Goal: Book appointment/travel/reservation

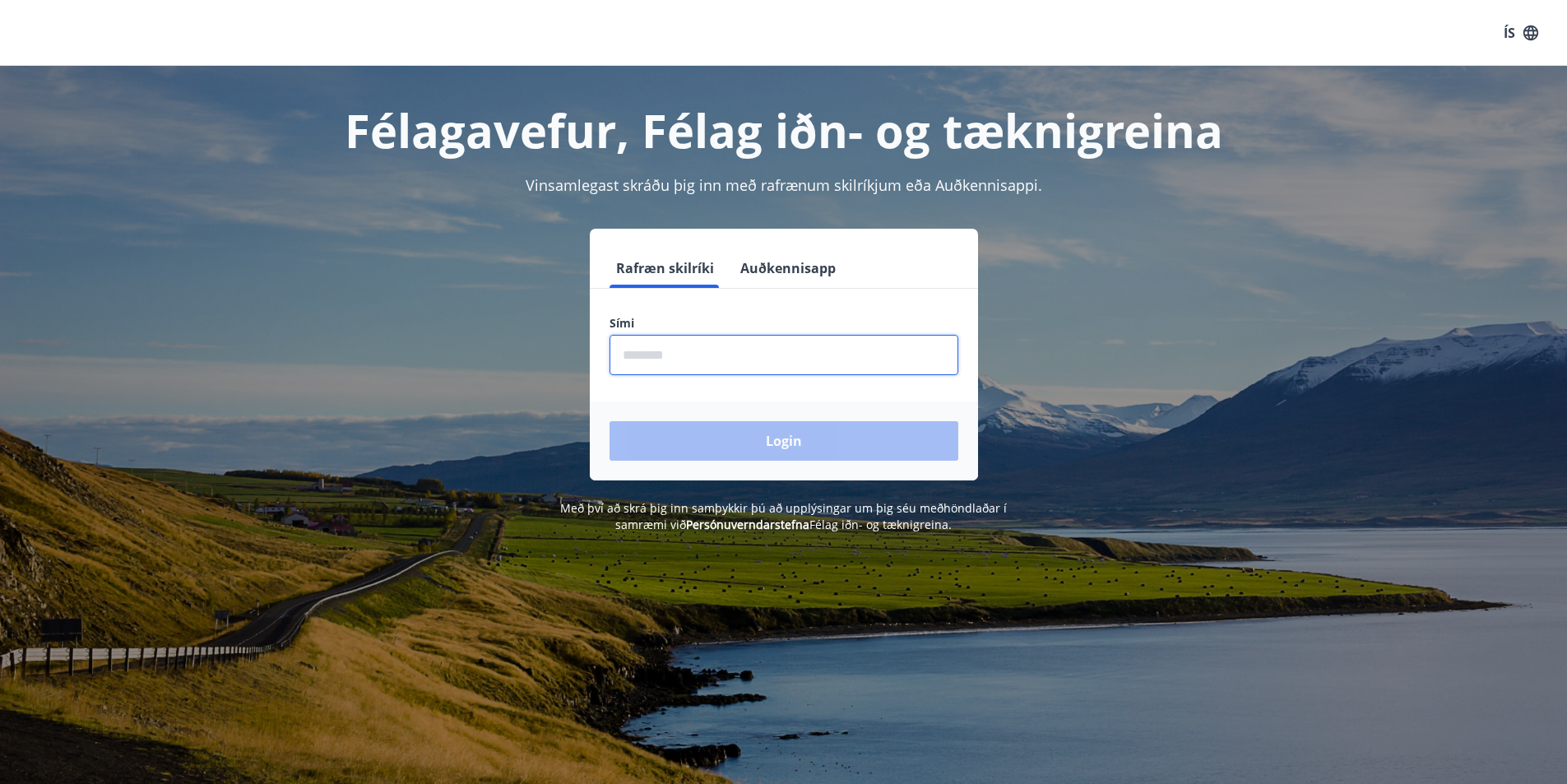
click at [789, 352] on input "phone" at bounding box center [784, 354] width 349 height 40
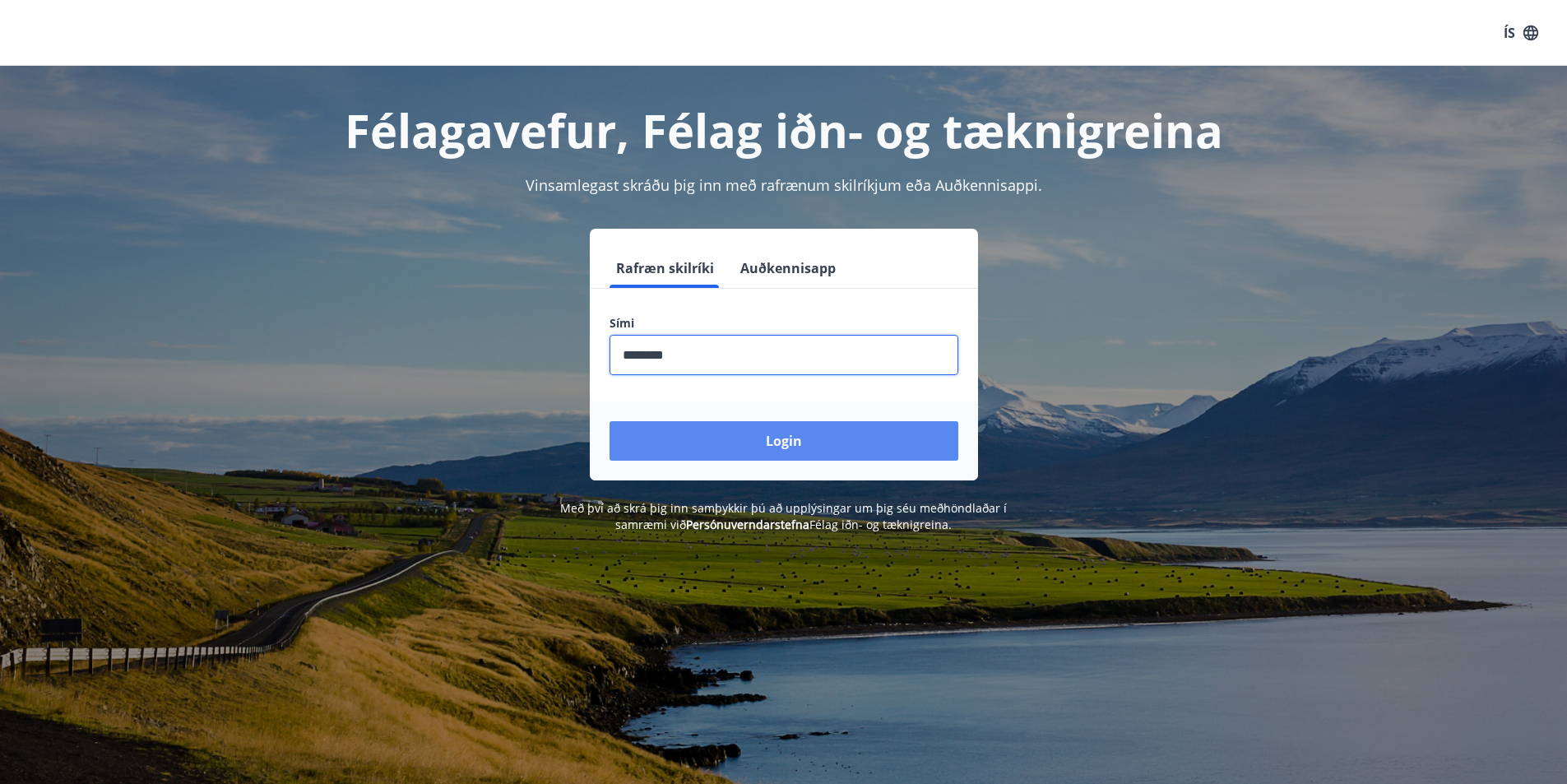
type input "********"
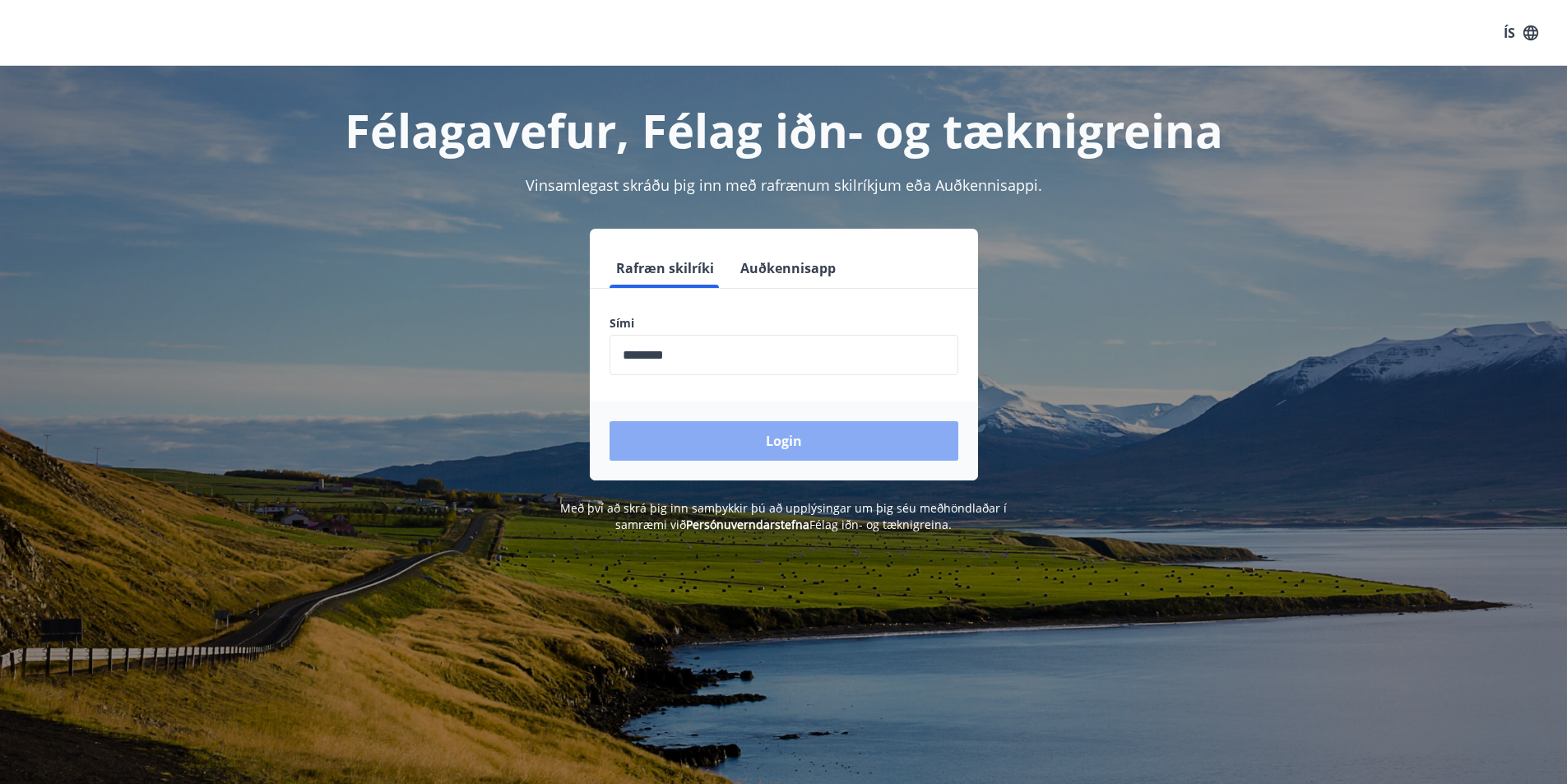
click at [800, 446] on button "Login" at bounding box center [784, 441] width 349 height 39
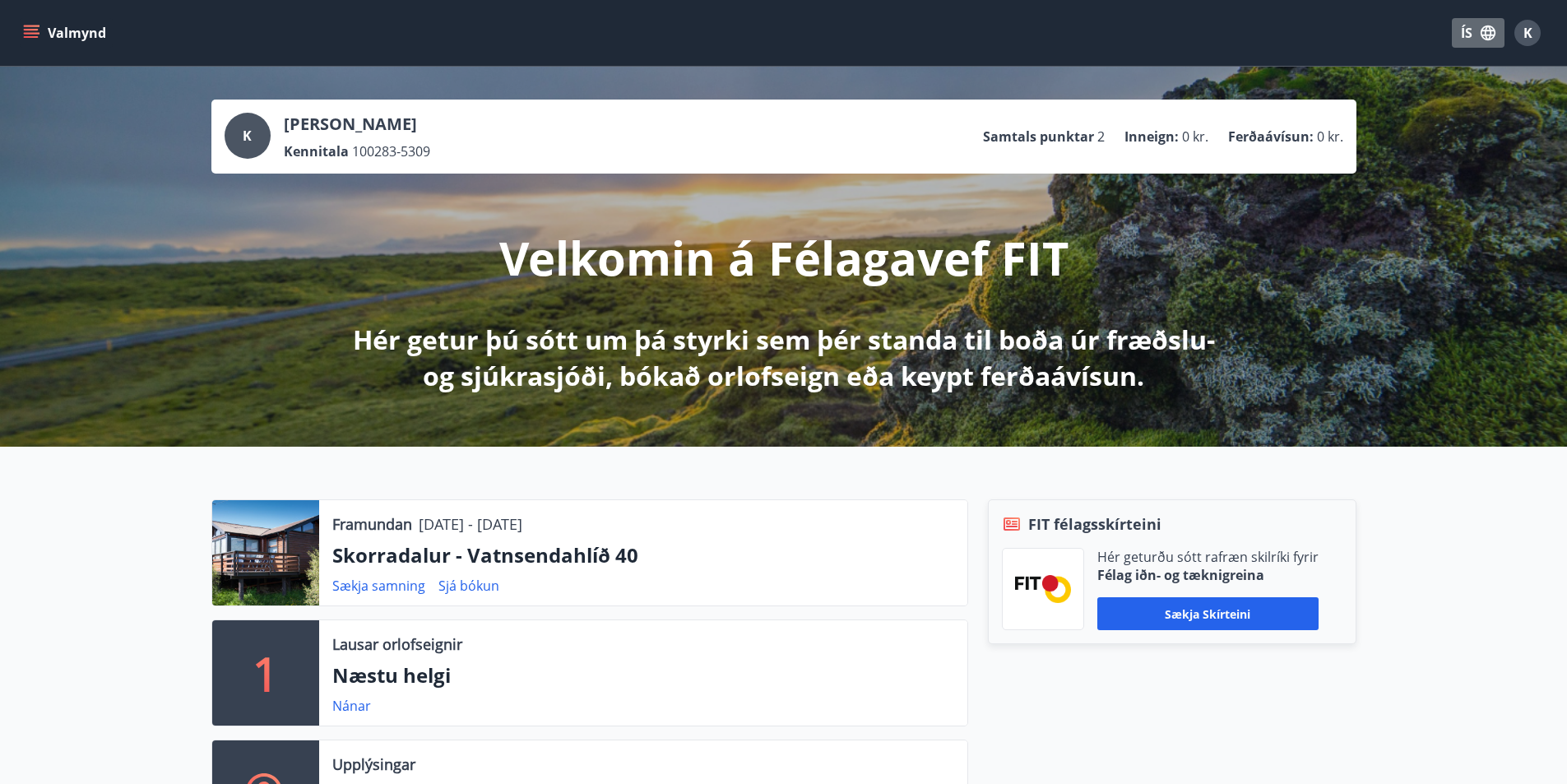
click at [1492, 31] on icon "button" at bounding box center [1488, 33] width 15 height 15
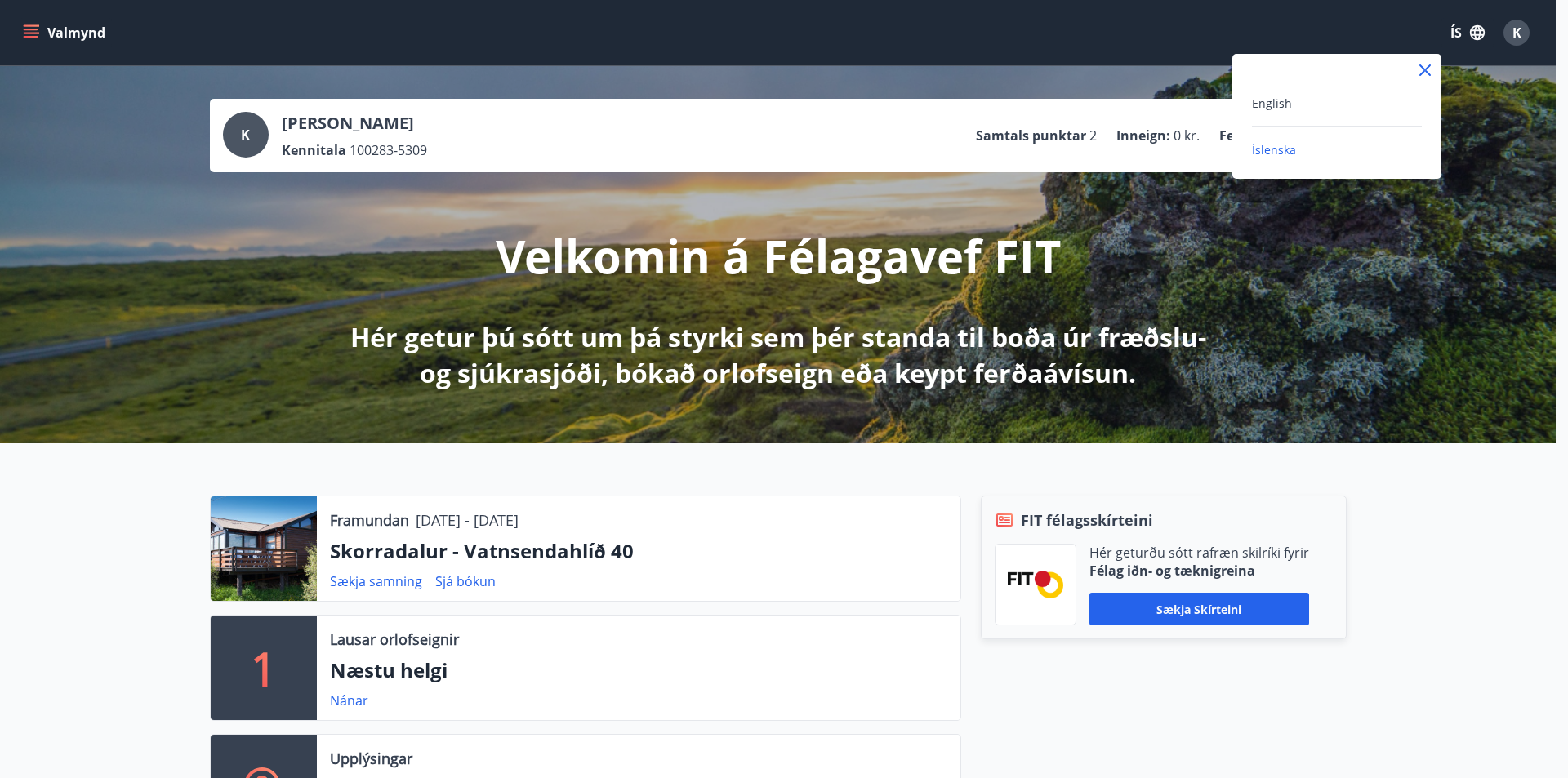
click at [1301, 104] on div "English" at bounding box center [1337, 103] width 170 height 20
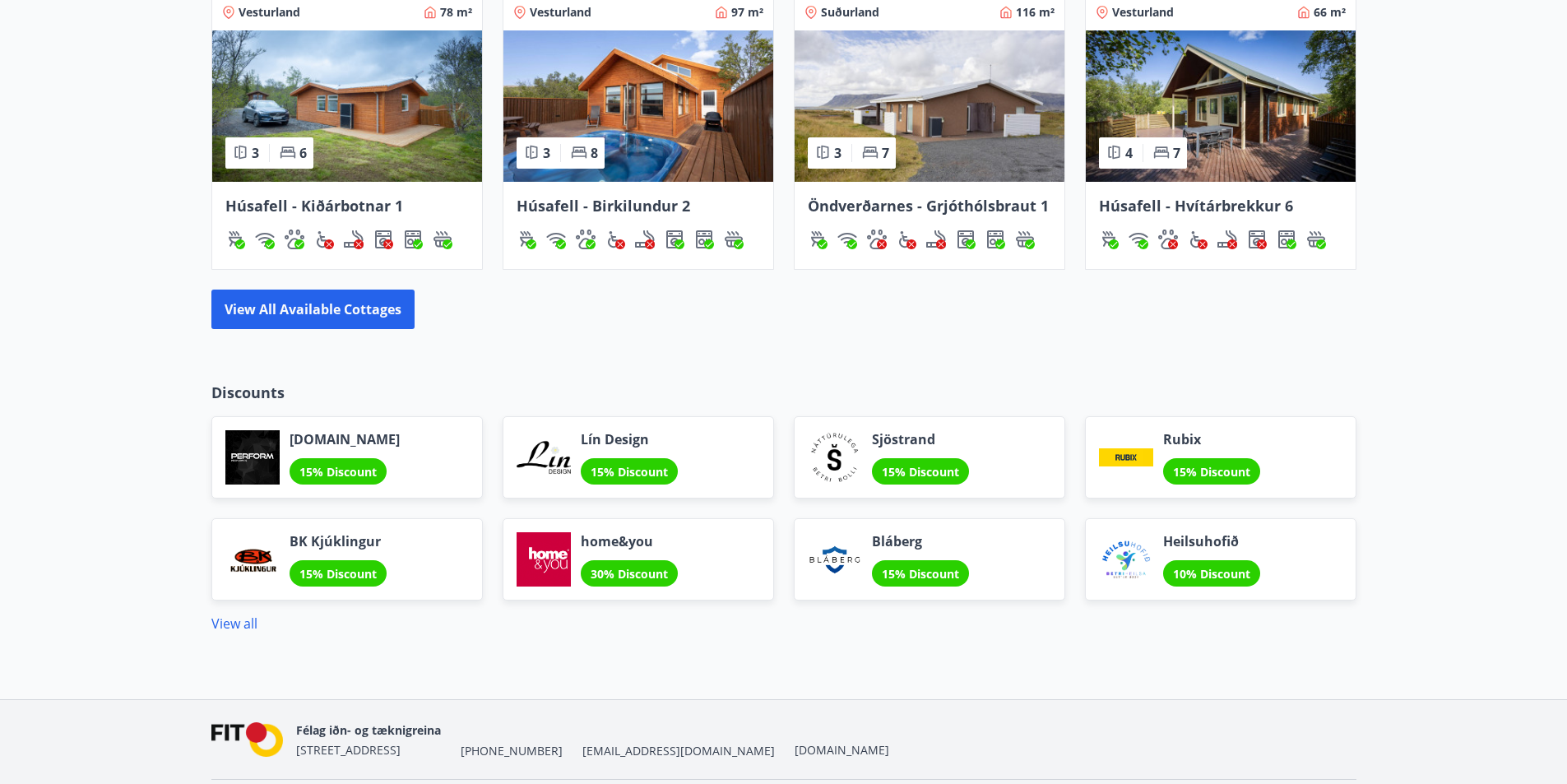
scroll to position [1316, 0]
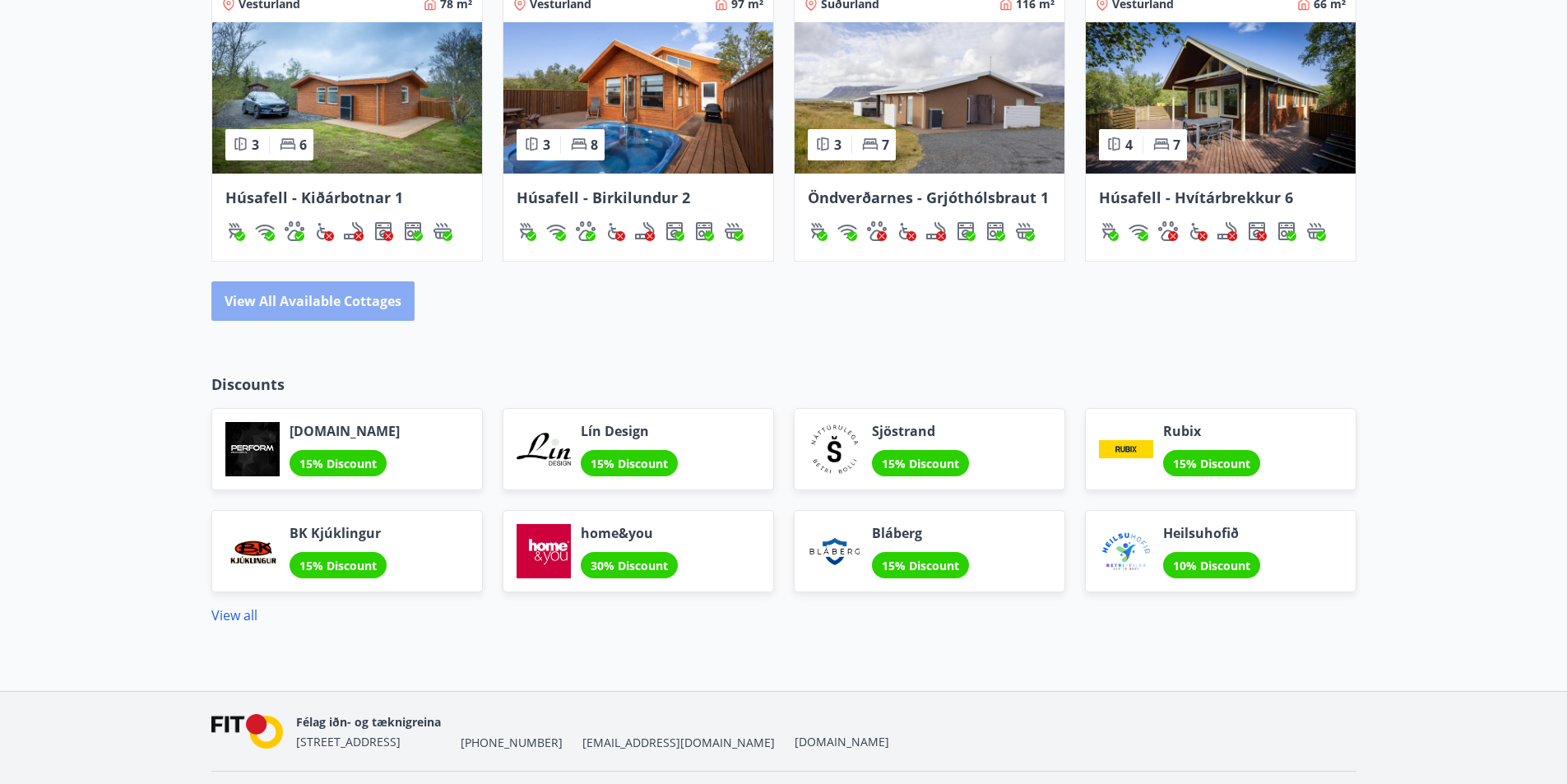
click at [366, 291] on button "View all available cottages" at bounding box center [313, 301] width 203 height 39
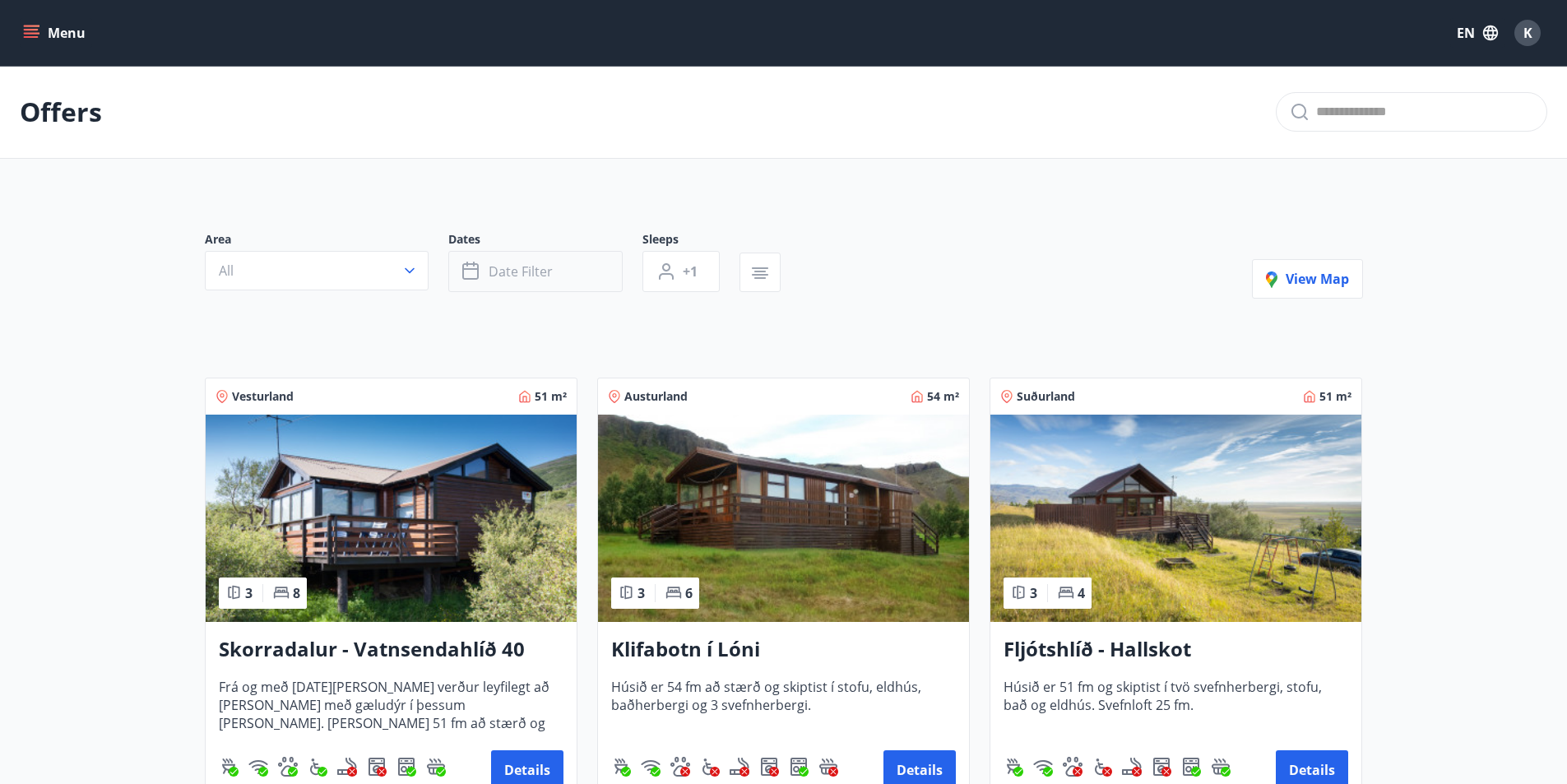
click at [578, 276] on button "Date filter" at bounding box center [536, 271] width 175 height 41
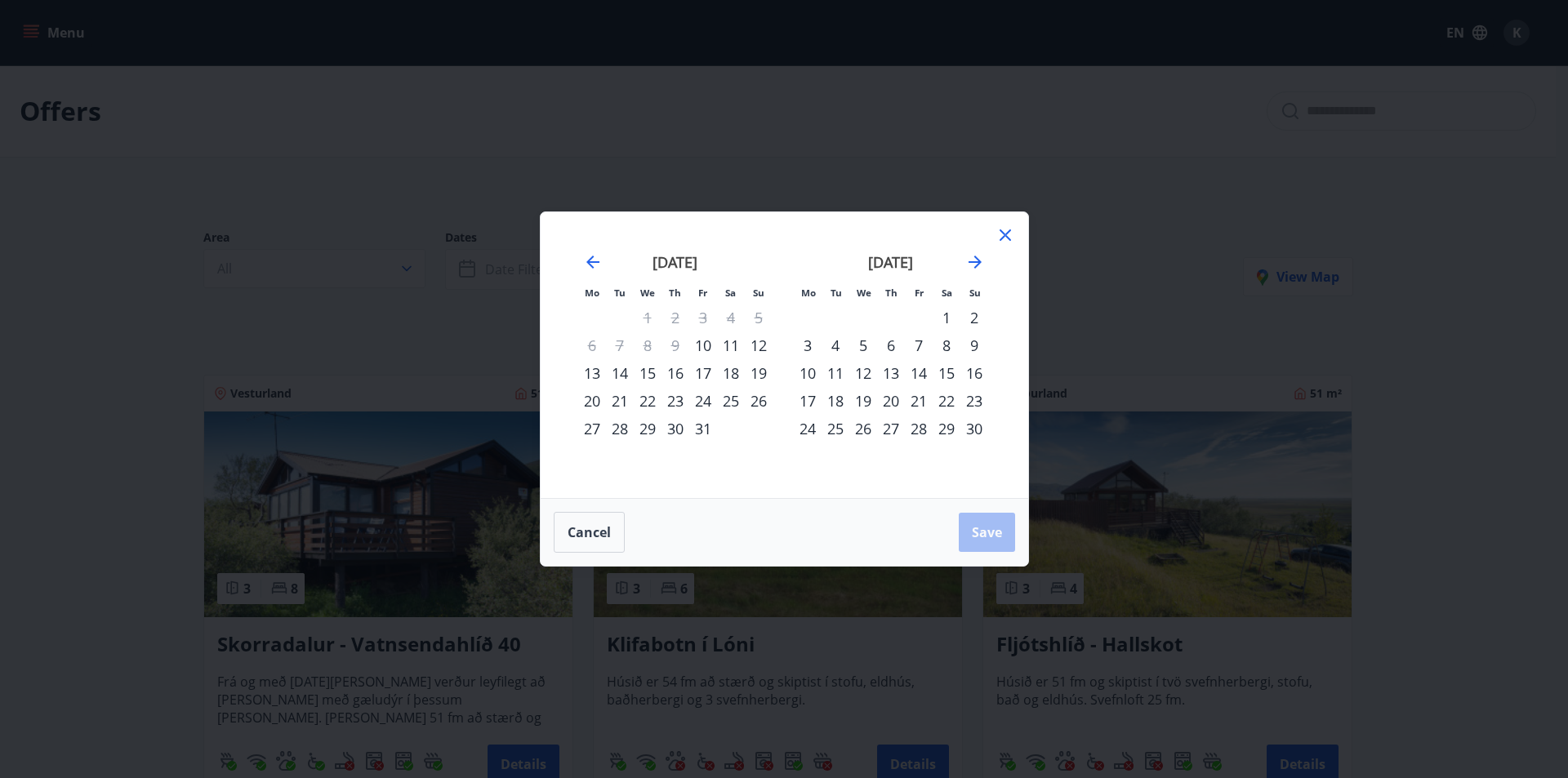
click at [705, 424] on div "31" at bounding box center [703, 428] width 28 height 28
click at [808, 346] on div "3" at bounding box center [807, 345] width 28 height 28
click at [991, 529] on span "Save" at bounding box center [987, 532] width 31 height 18
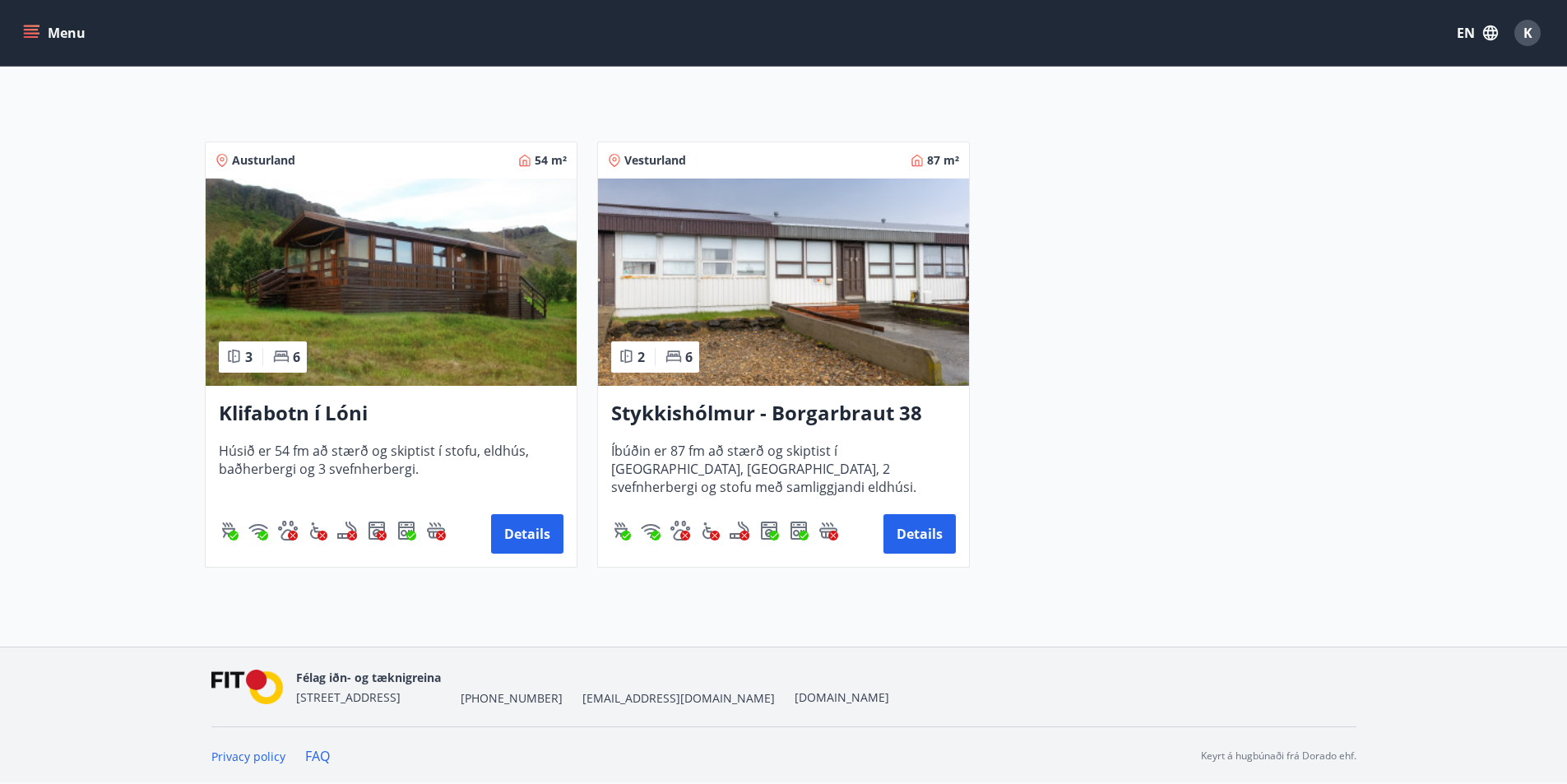
scroll to position [237, 0]
click at [516, 515] on button "Details" at bounding box center [527, 533] width 73 height 39
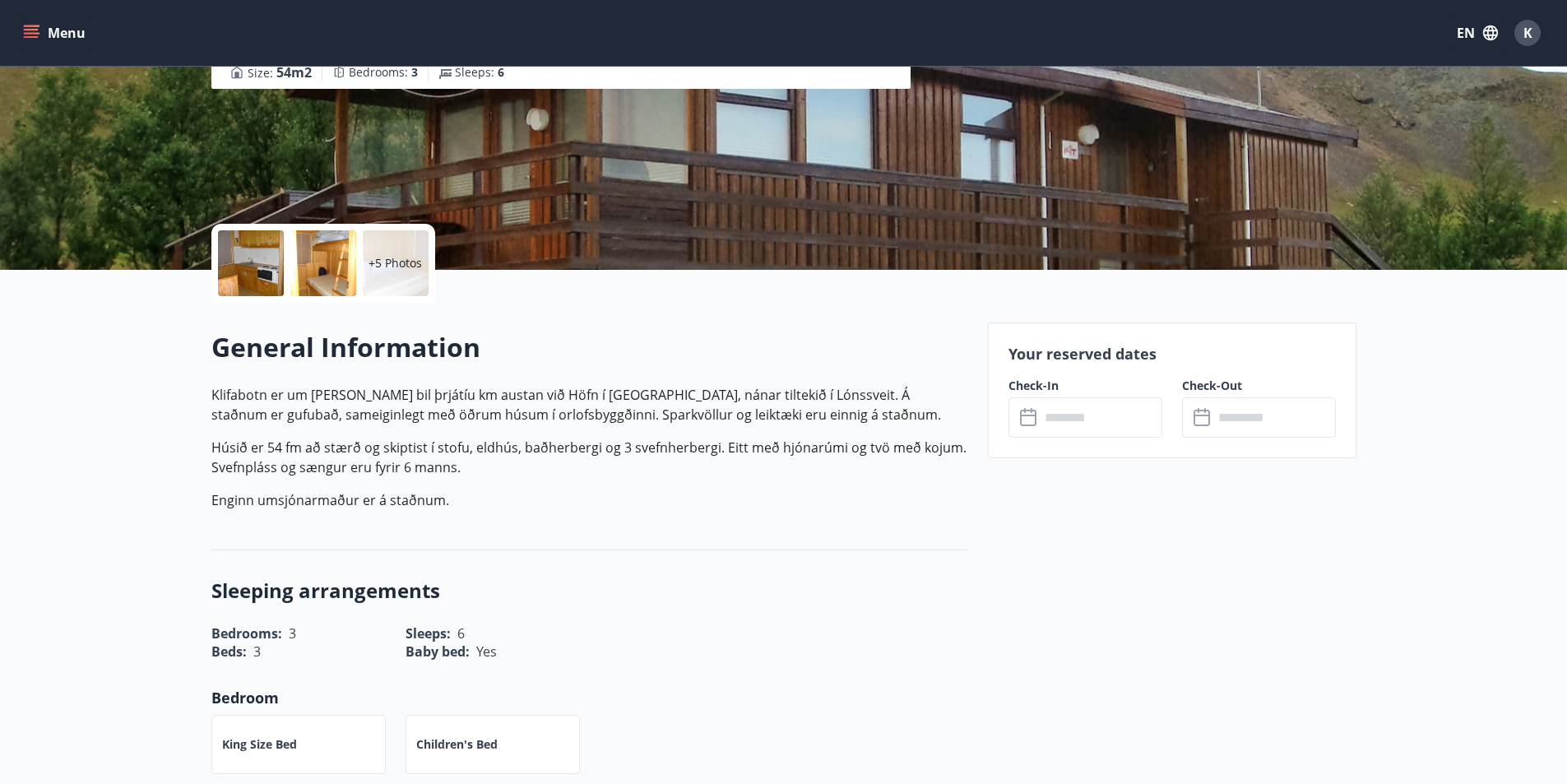
scroll to position [246, 0]
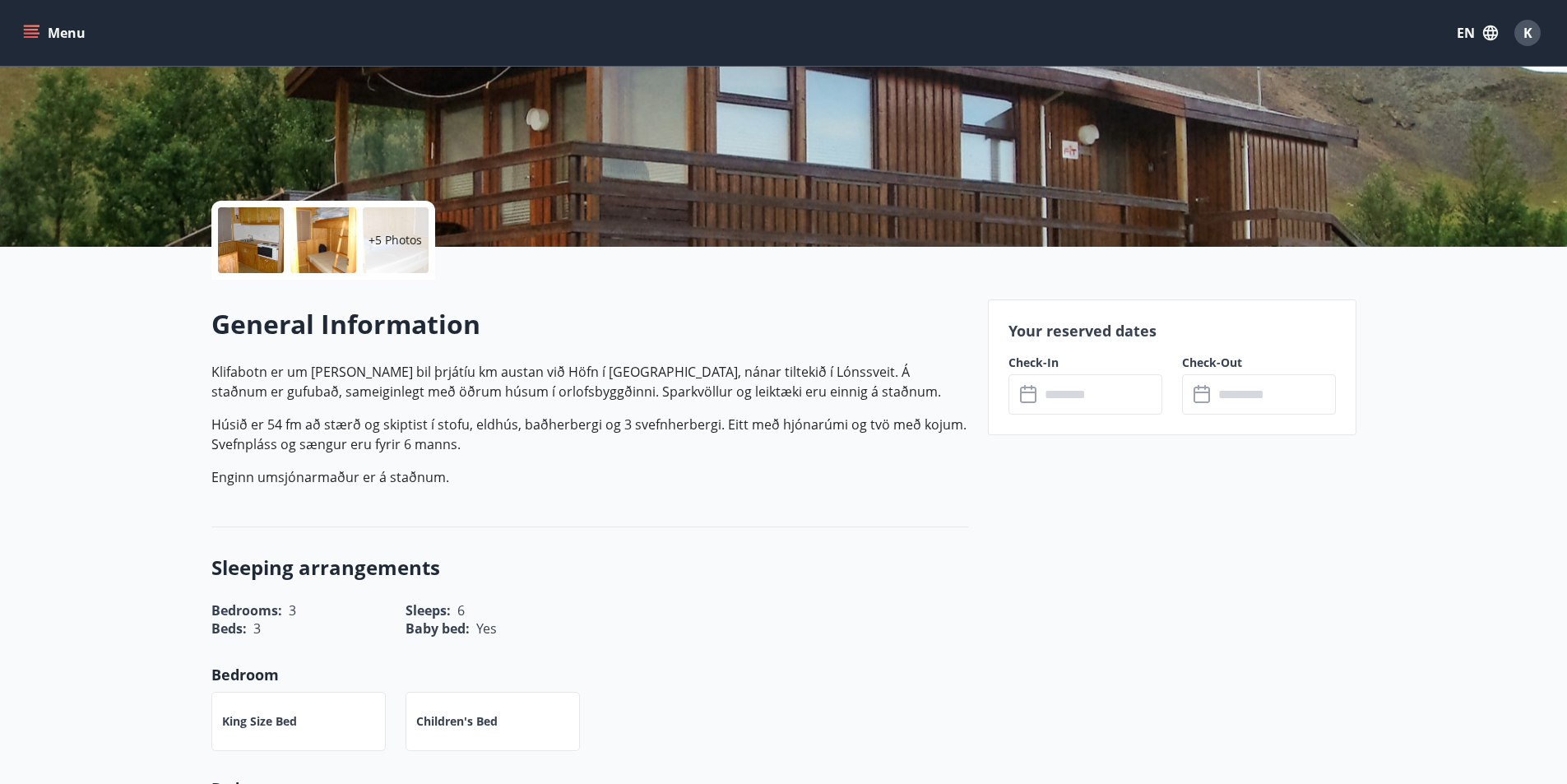
click at [1075, 399] on input "text" at bounding box center [1101, 394] width 122 height 40
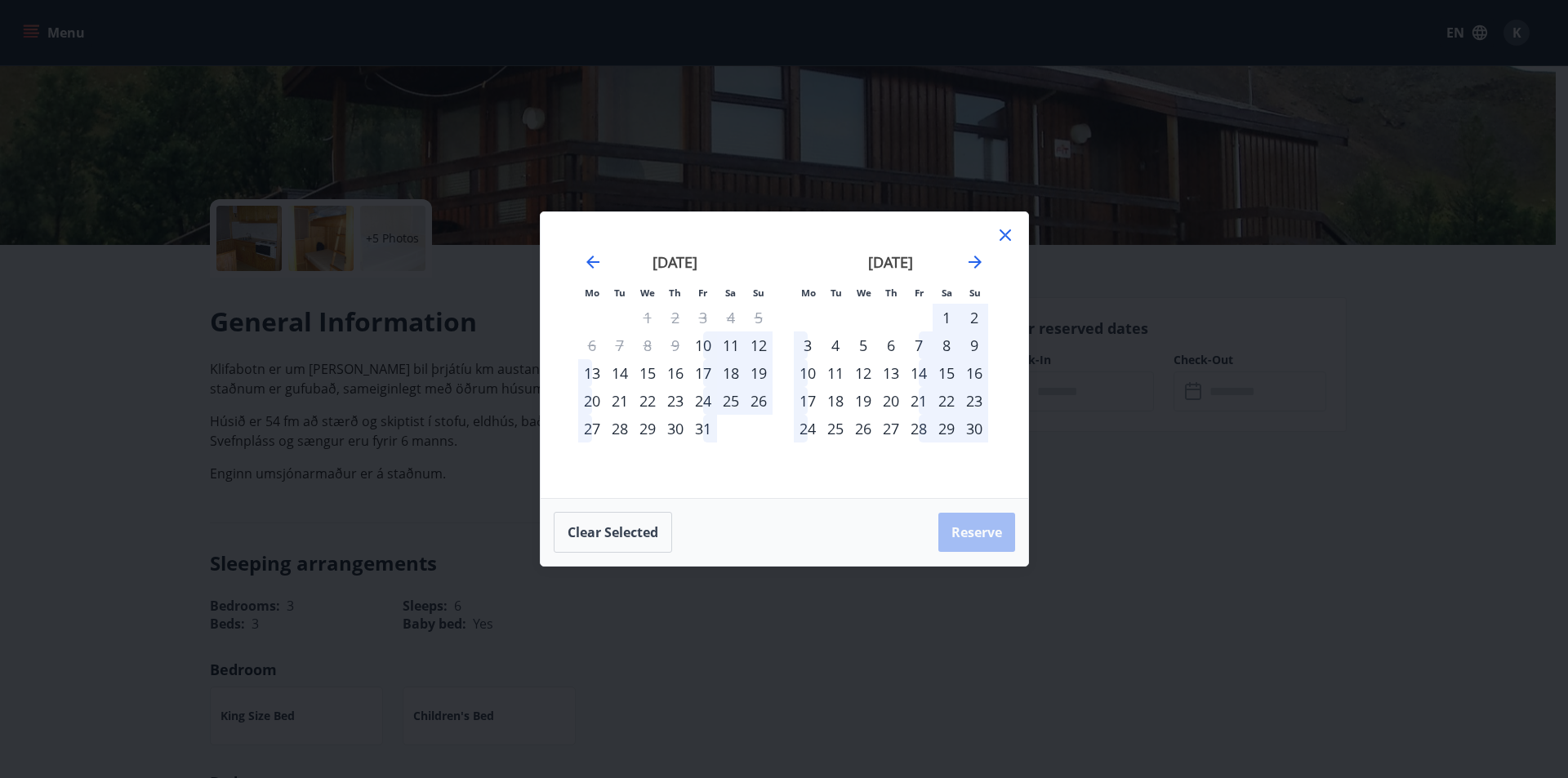
click at [705, 428] on div "31" at bounding box center [703, 428] width 28 height 28
click at [852, 480] on div "Mo Tu We Th Fr Sa Su Mo Tu We Th Fr Sa Su September 2025 1 2 3 4 5 6 7 8 9 10 1…" at bounding box center [784, 355] width 488 height 285
click at [999, 232] on icon at bounding box center [1005, 234] width 20 height 20
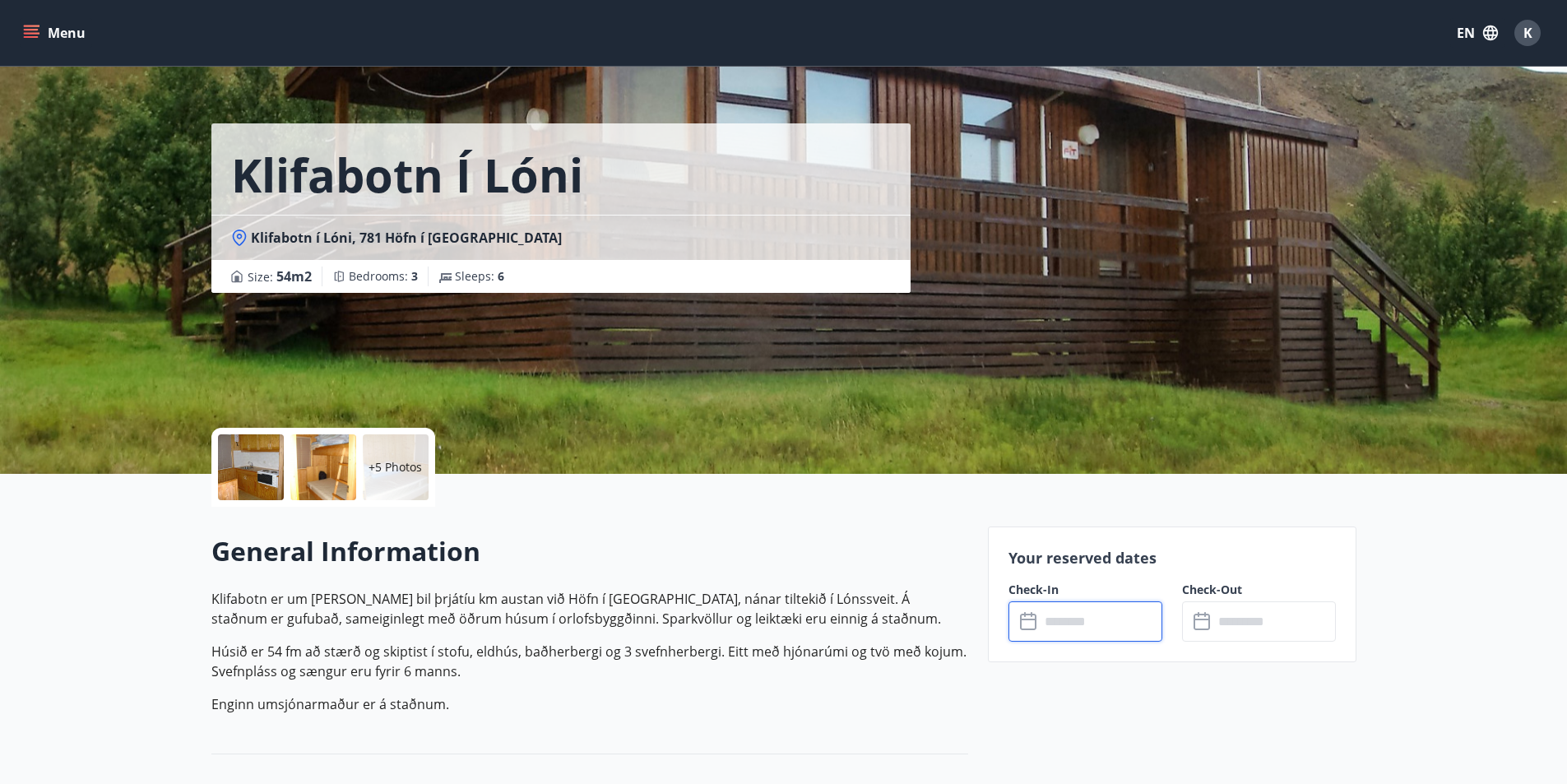
scroll to position [0, 0]
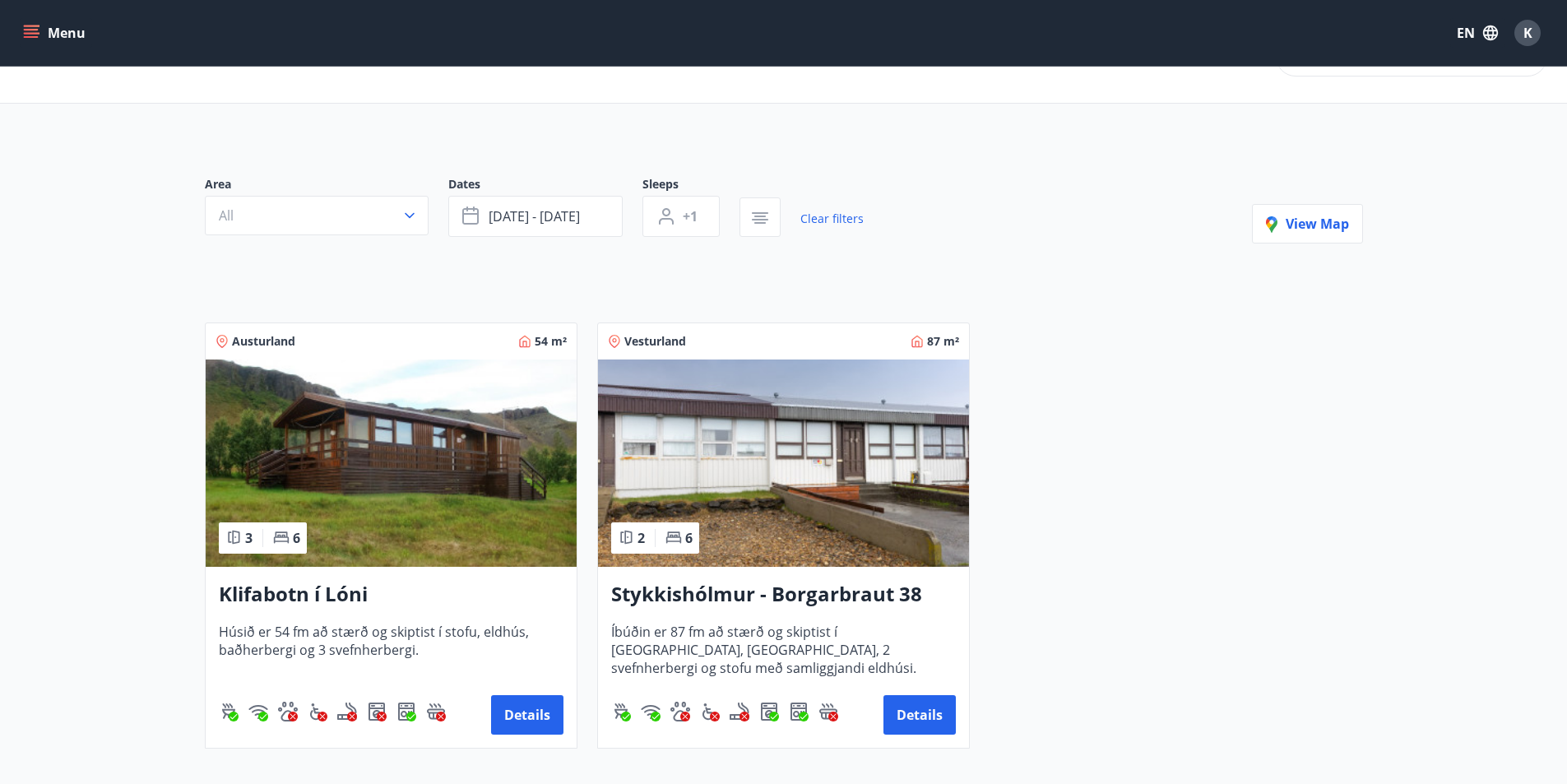
scroll to position [164, 0]
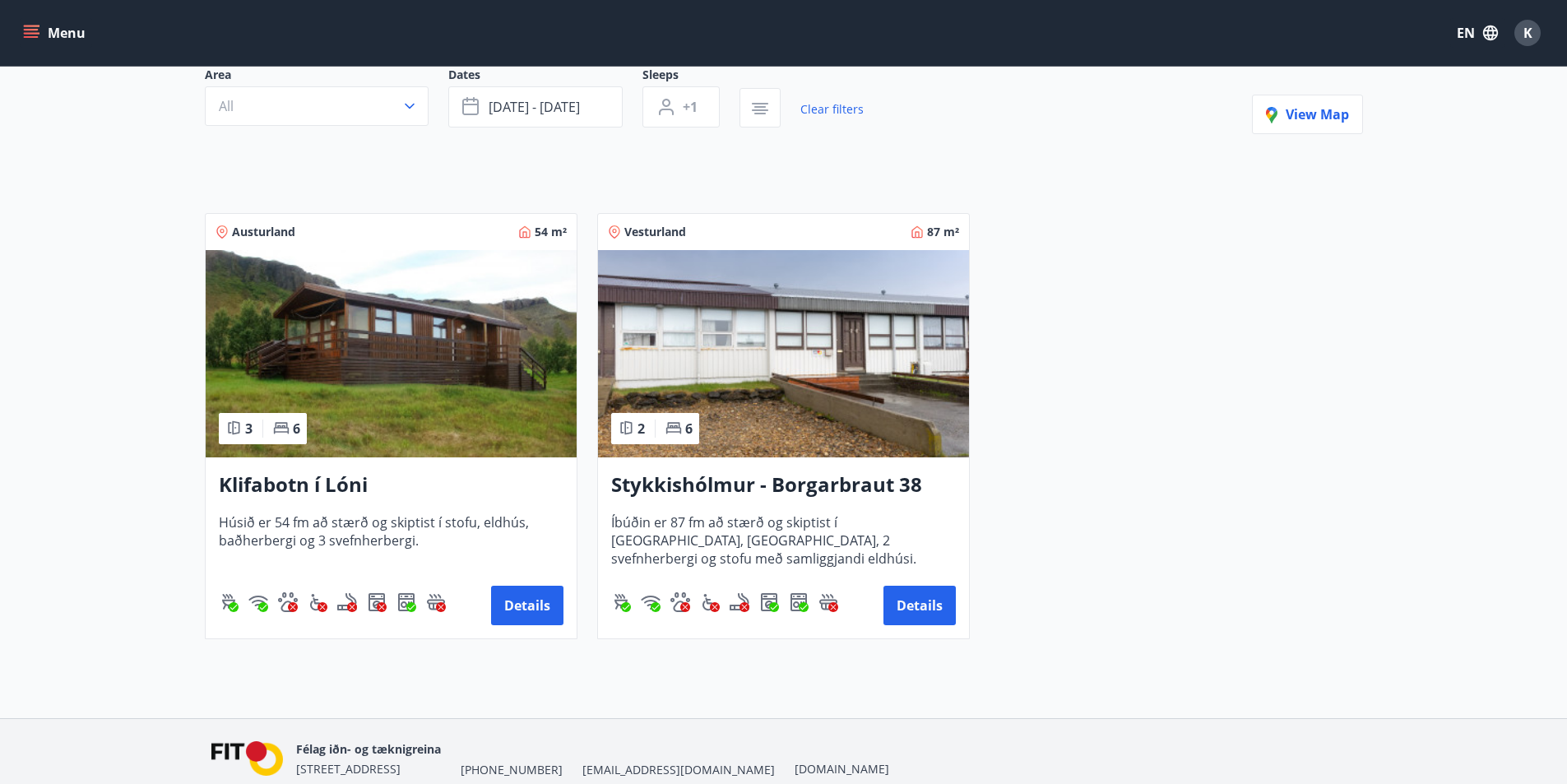
click at [831, 325] on img at bounding box center [784, 353] width 371 height 207
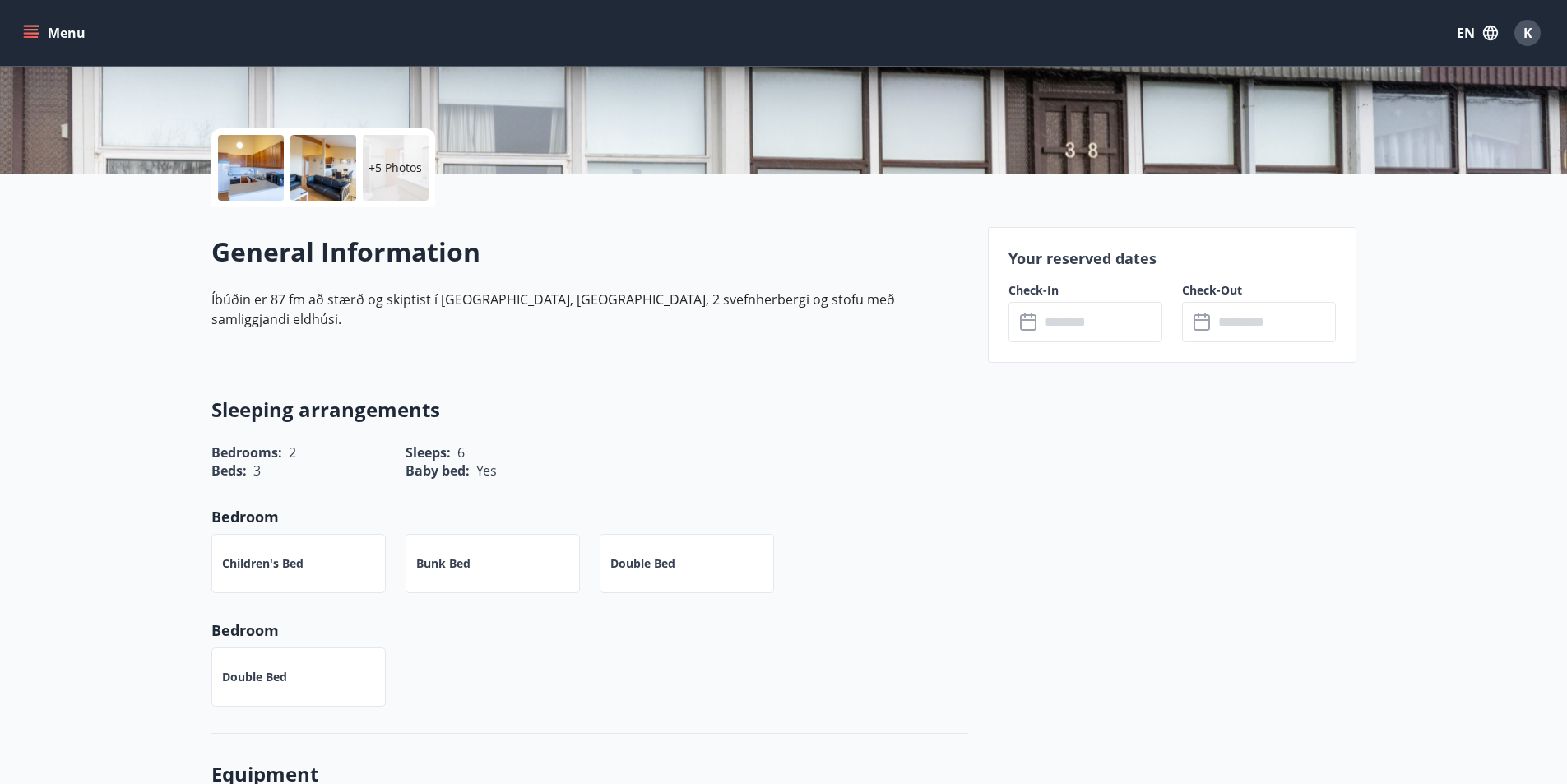
scroll to position [411, 0]
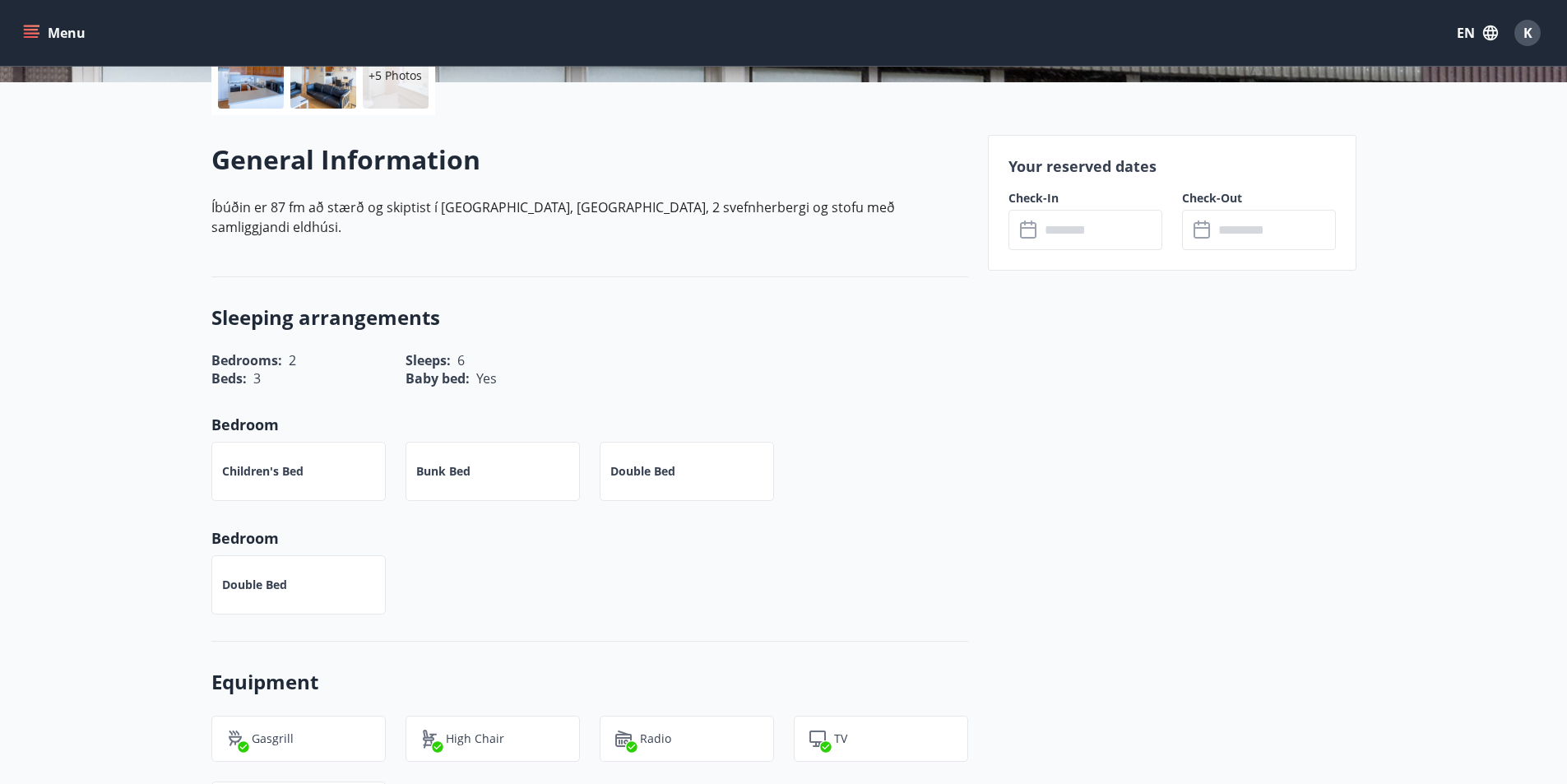
click at [1093, 234] on input "text" at bounding box center [1101, 229] width 122 height 40
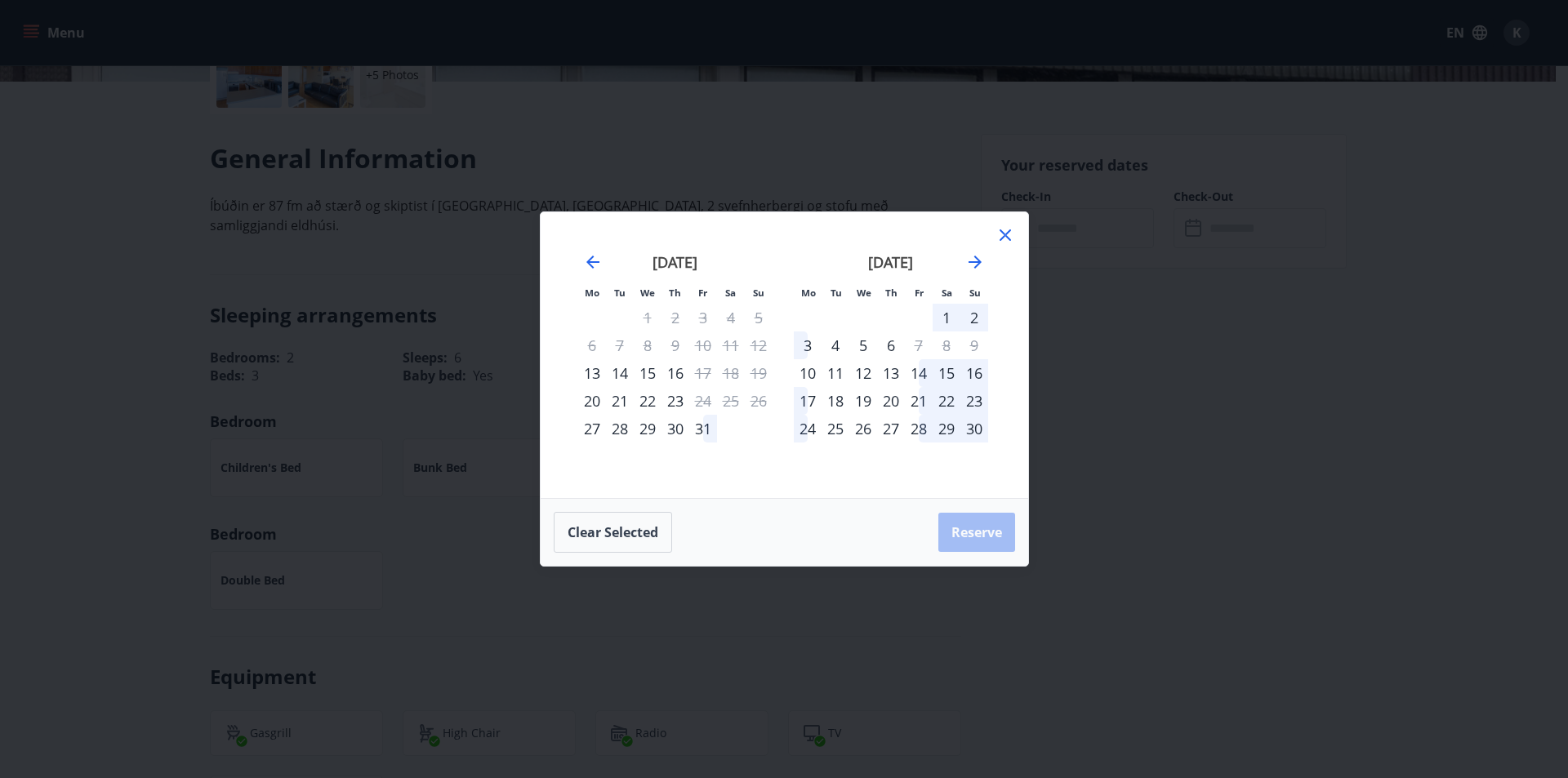
click at [1009, 234] on icon at bounding box center [1005, 234] width 20 height 20
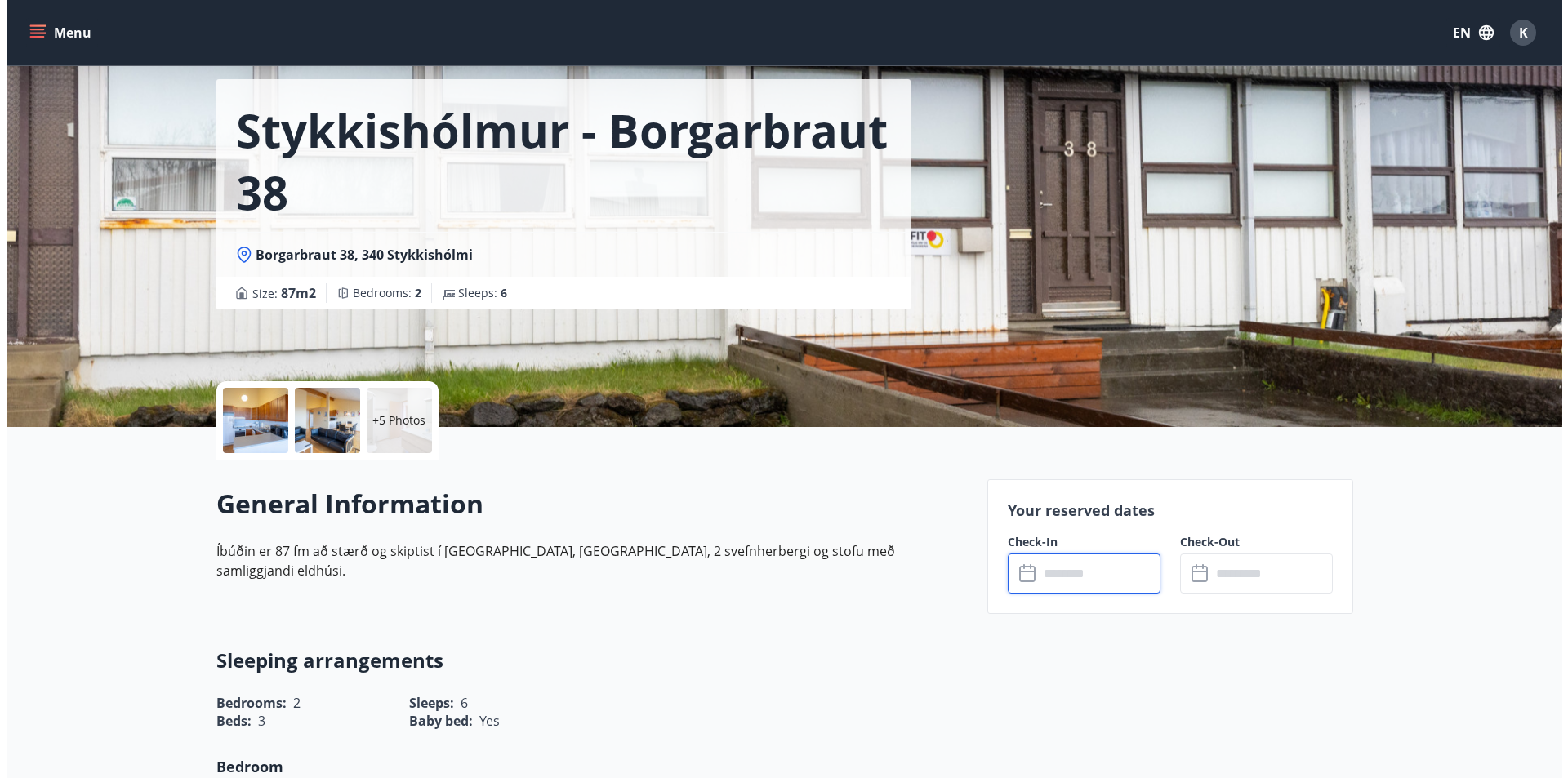
scroll to position [0, 0]
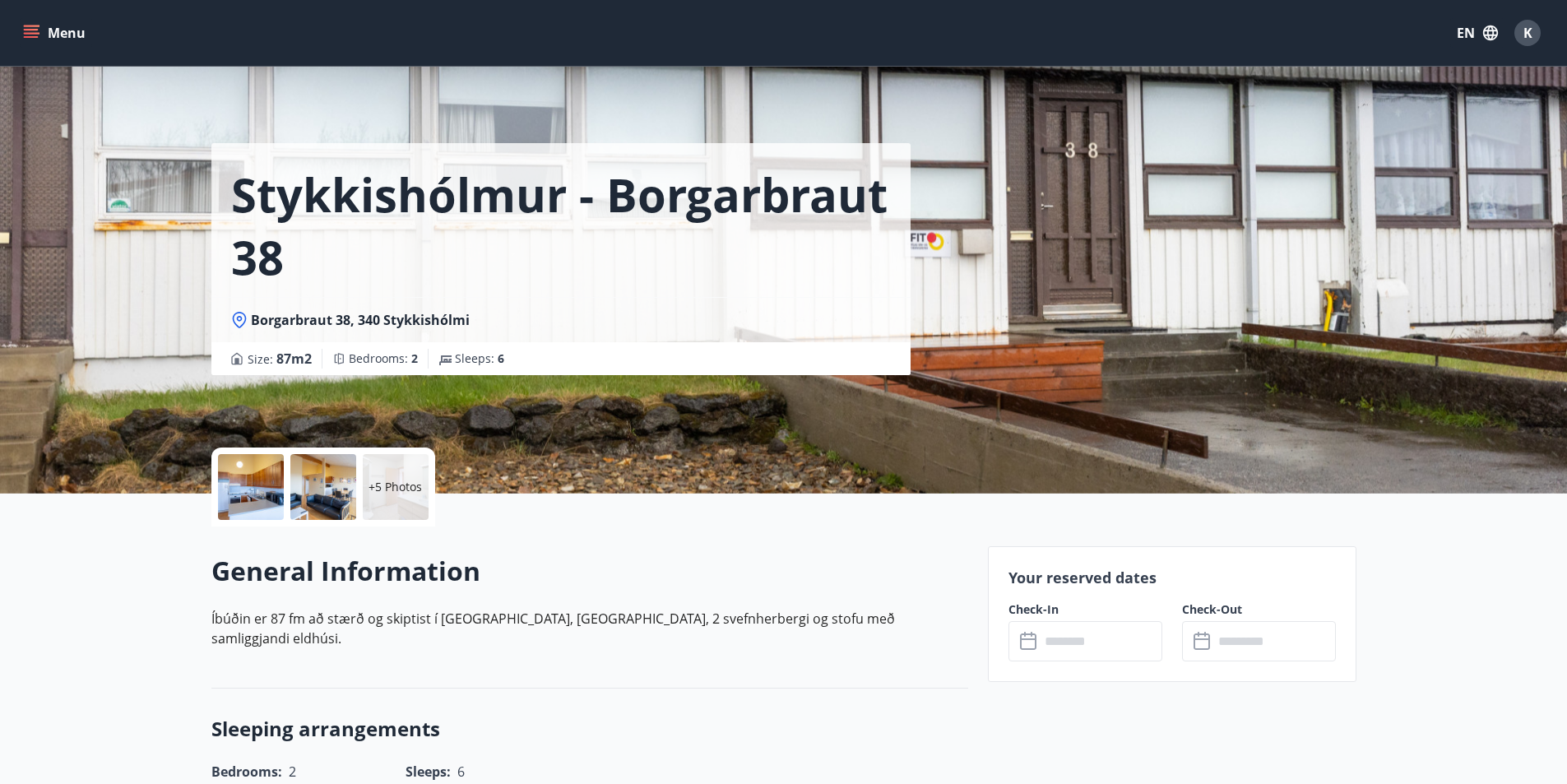
click at [344, 479] on div at bounding box center [323, 486] width 66 height 66
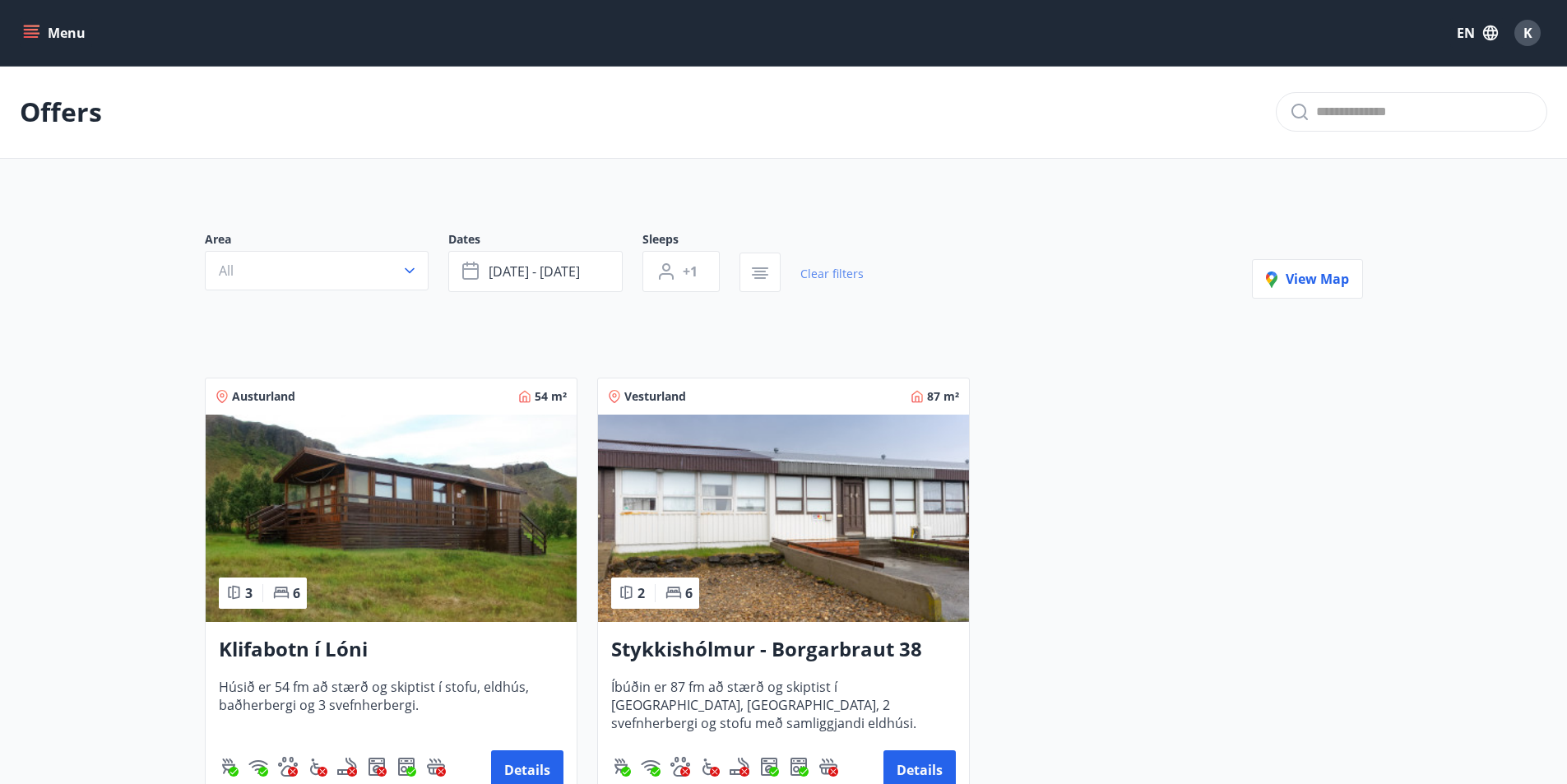
click at [825, 272] on link "Clear filters" at bounding box center [832, 274] width 63 height 36
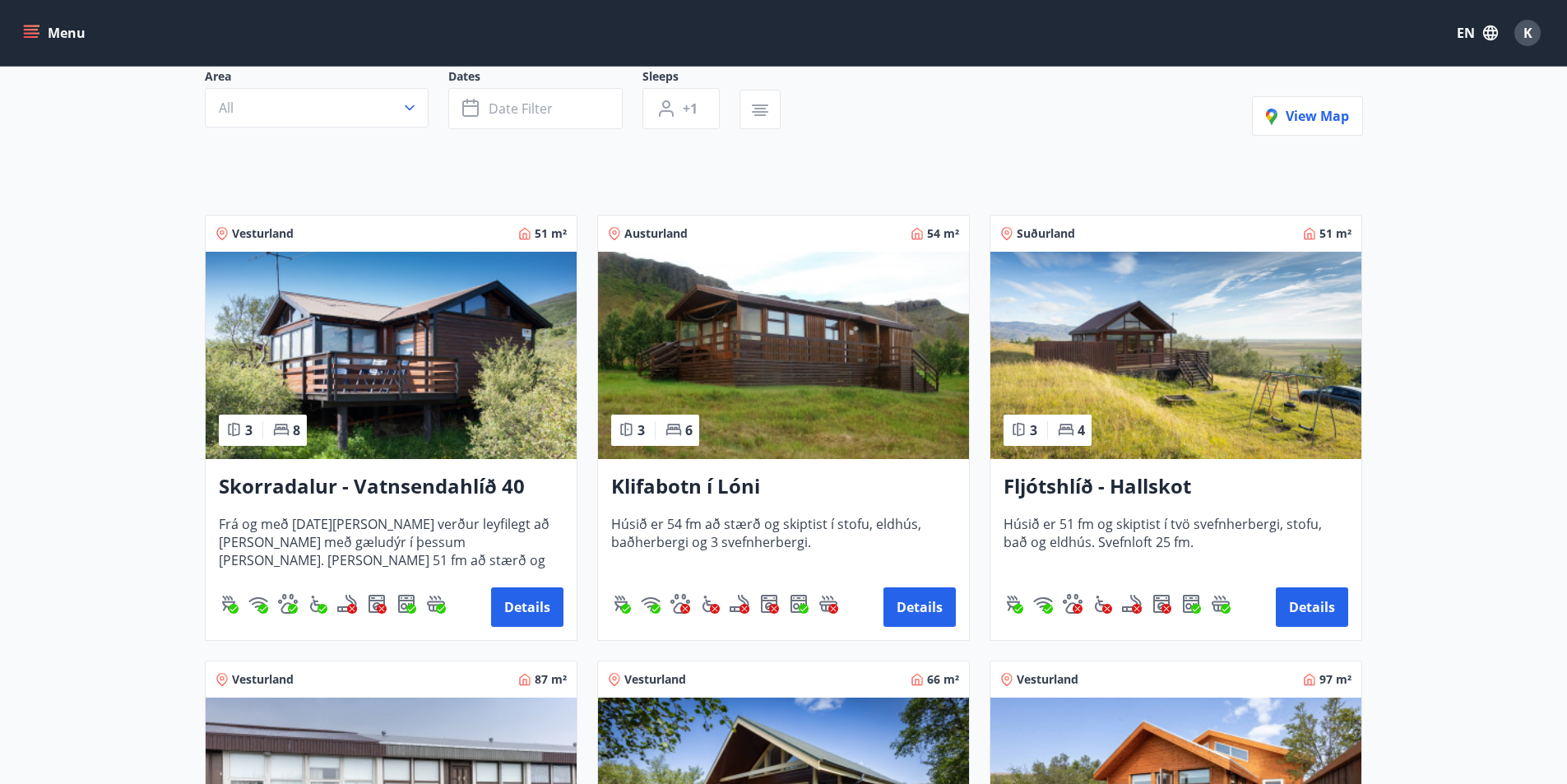
scroll to position [164, 0]
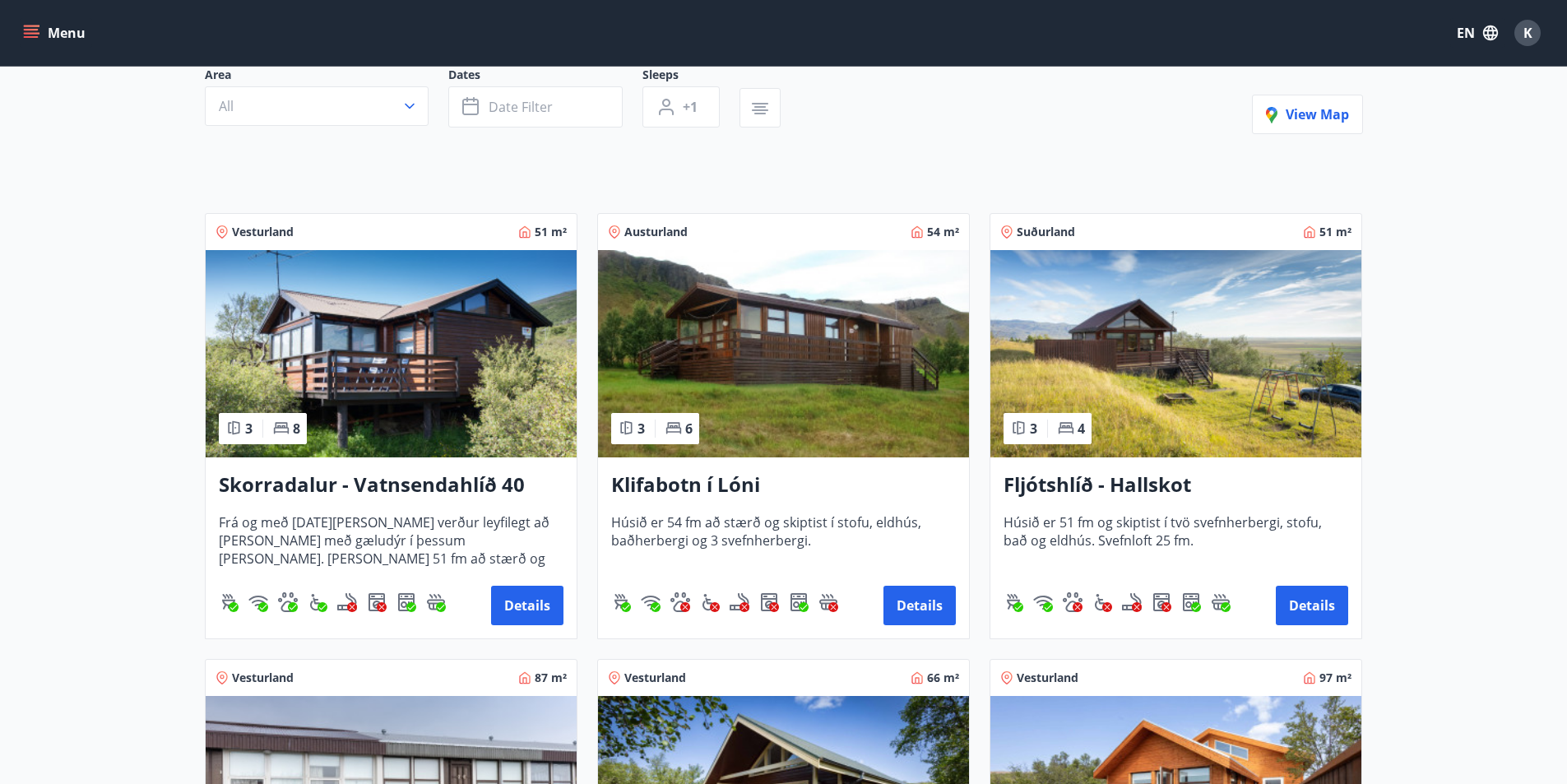
click at [736, 486] on h3 "Klifabotn í Lóni" at bounding box center [784, 485] width 345 height 30
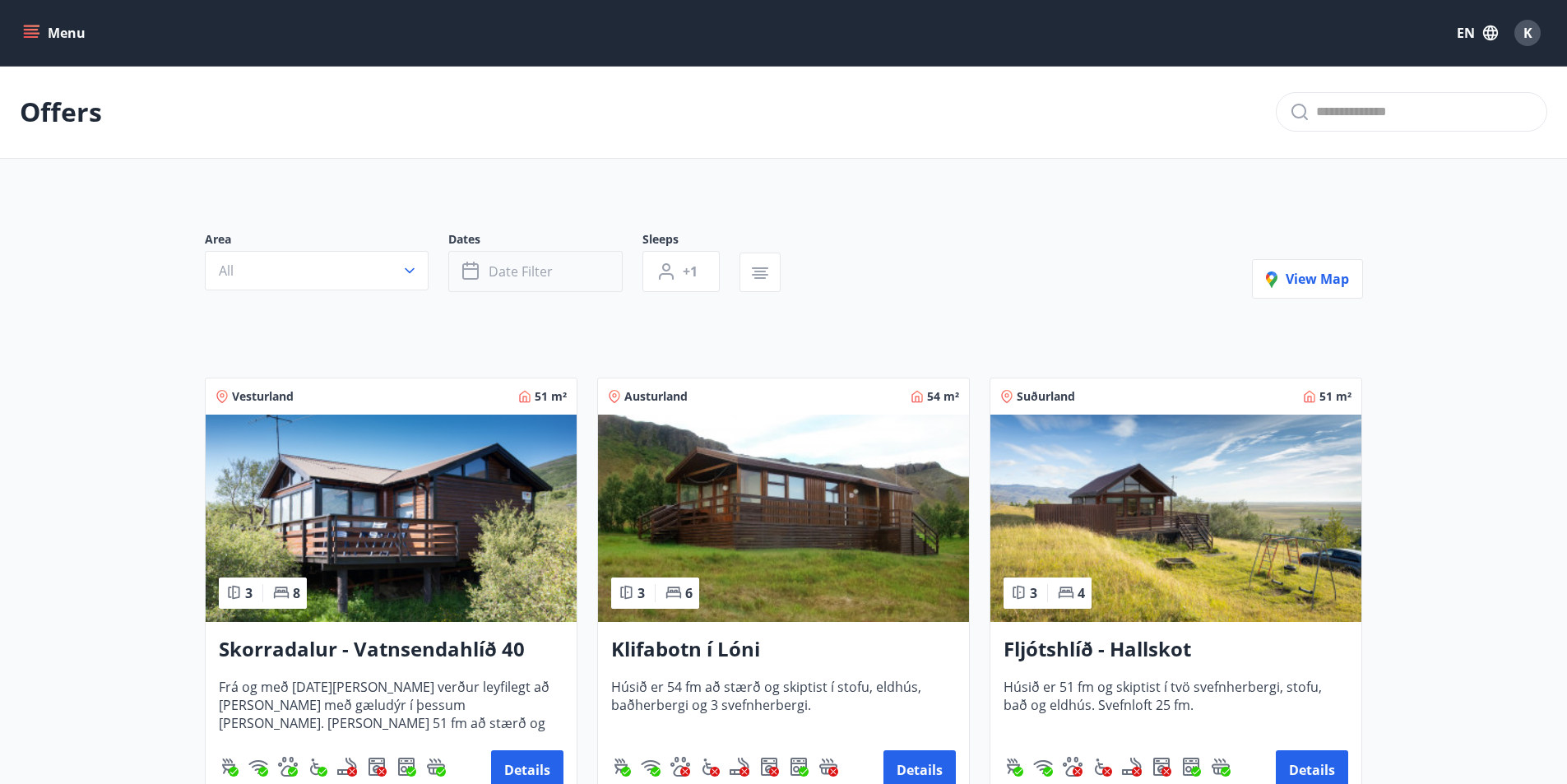
click at [479, 264] on icon "button" at bounding box center [472, 271] width 20 height 20
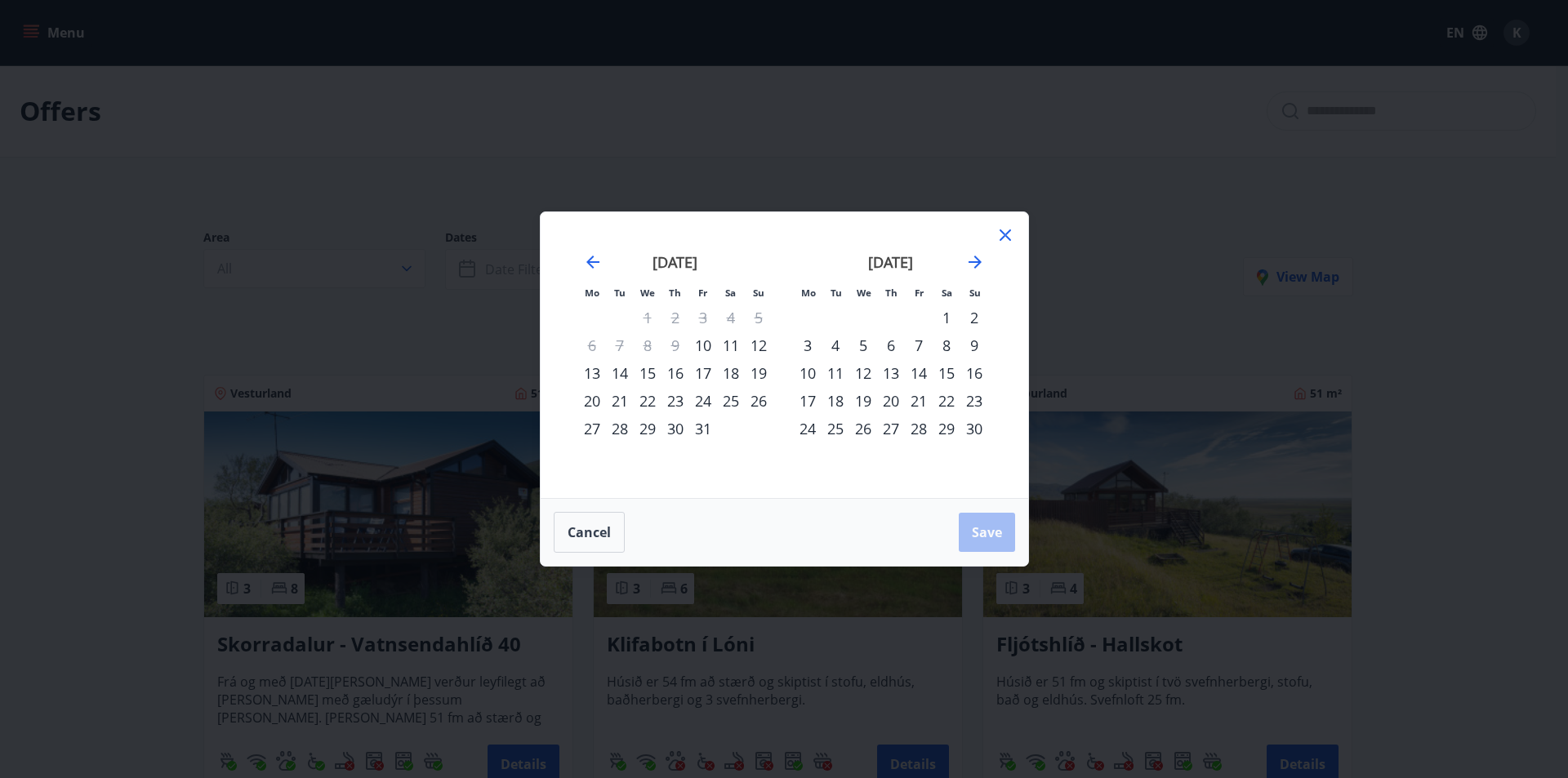
click at [704, 426] on div "31" at bounding box center [703, 428] width 28 height 28
click at [979, 313] on div "2" at bounding box center [974, 317] width 28 height 28
click at [1005, 533] on button "Save" at bounding box center [987, 532] width 56 height 39
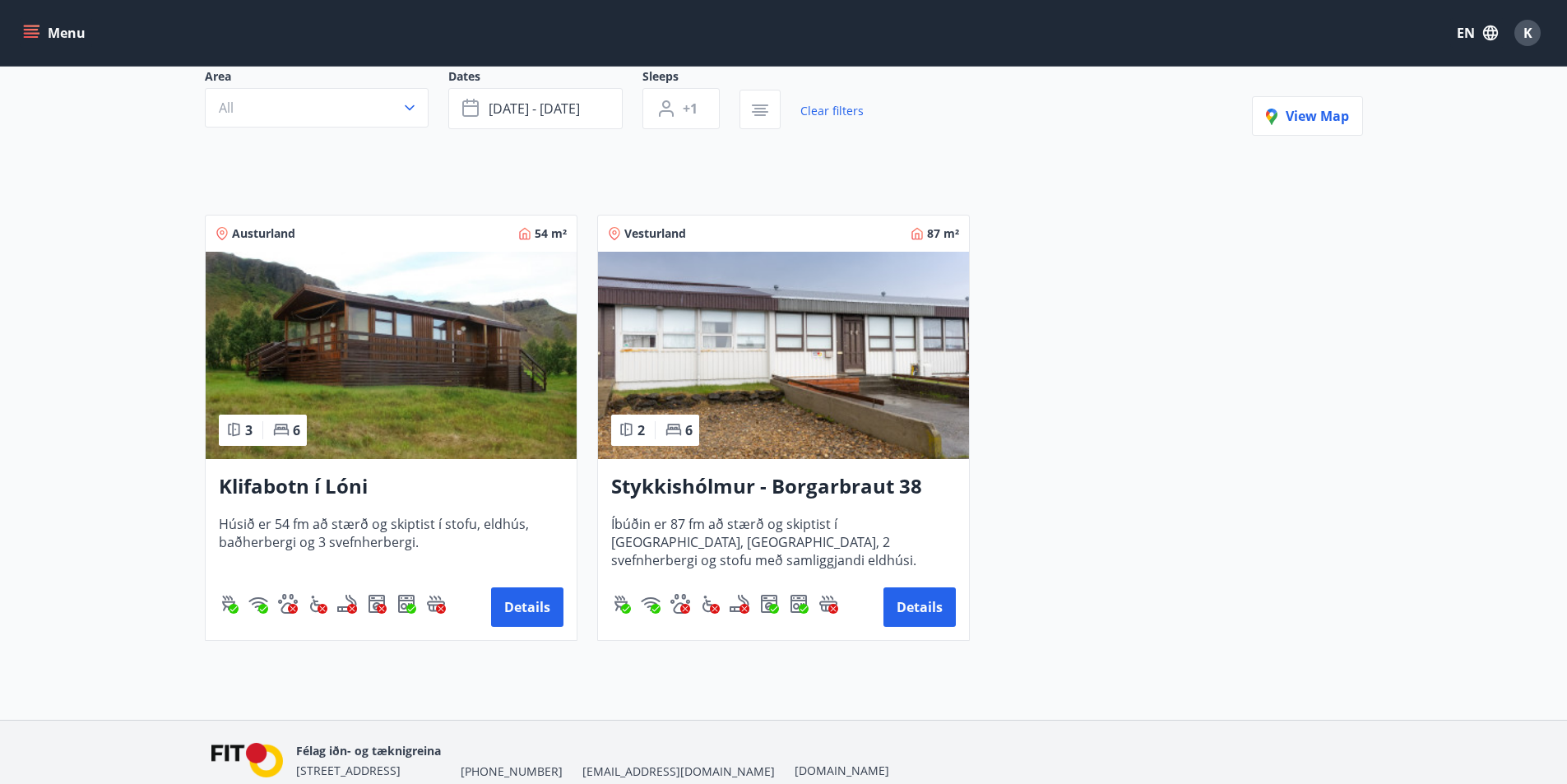
scroll to position [164, 0]
